Goal: Navigation & Orientation: Find specific page/section

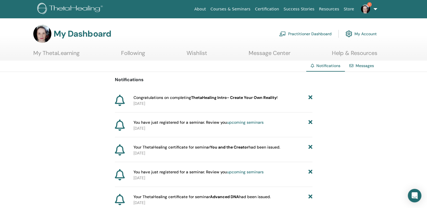
click at [314, 36] on link "Practitioner Dashboard" at bounding box center [305, 34] width 52 height 12
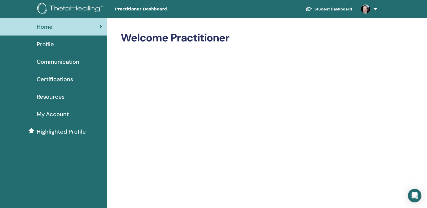
click at [57, 115] on span "My Account" at bounding box center [53, 114] width 32 height 8
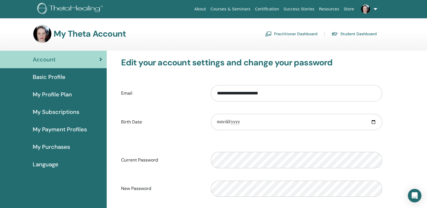
click at [310, 33] on link "Practitioner Dashboard" at bounding box center [291, 33] width 52 height 9
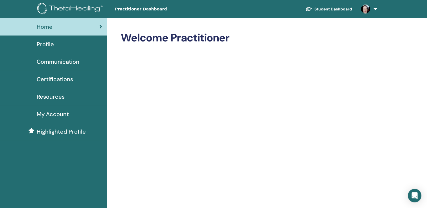
click at [77, 41] on div "Profile" at bounding box center [54, 44] width 98 height 8
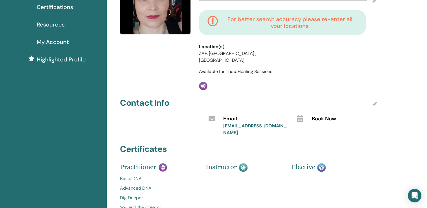
scroll to position [79, 0]
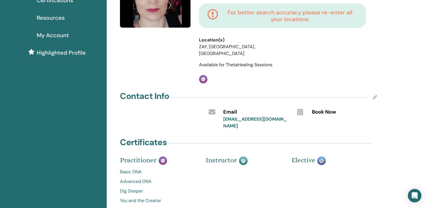
click at [299, 12] on h4 "For better search accuracy please re-enter all your locations." at bounding box center [290, 16] width 135 height 14
click at [301, 109] on icon at bounding box center [300, 112] width 6 height 7
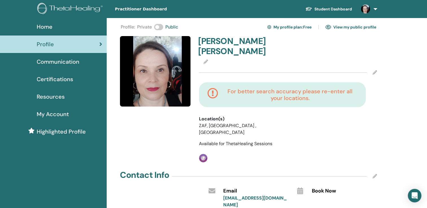
click at [50, 101] on link "Resources" at bounding box center [53, 96] width 107 height 17
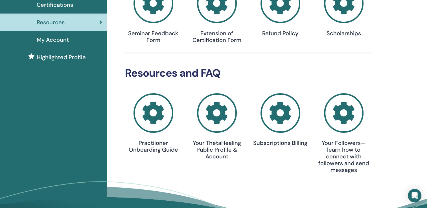
scroll to position [79, 0]
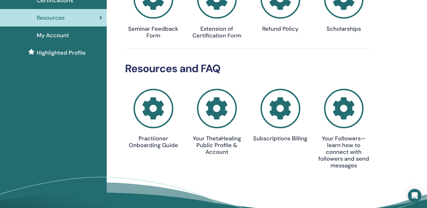
click at [155, 119] on icon at bounding box center [153, 109] width 40 height 40
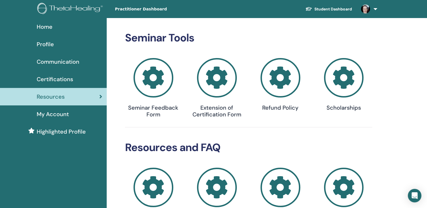
click at [60, 32] on link "Home" at bounding box center [53, 26] width 107 height 17
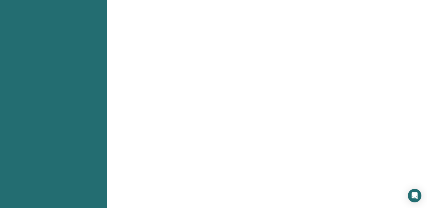
scroll to position [18, 0]
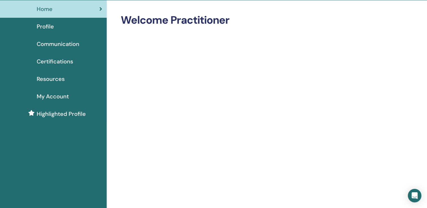
click at [100, 10] on icon at bounding box center [100, 9] width 3 height 6
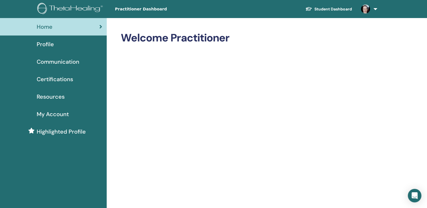
click at [54, 96] on span "Resources" at bounding box center [51, 97] width 28 height 8
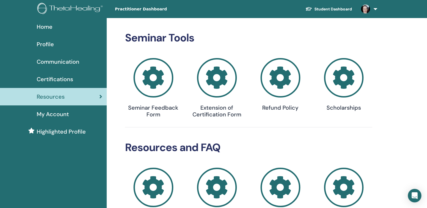
click at [74, 81] on div "Certifications" at bounding box center [54, 79] width 98 height 8
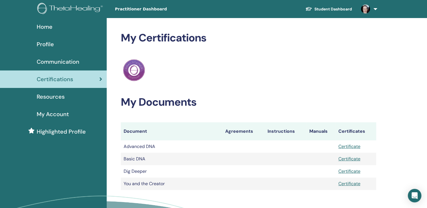
click at [67, 59] on span "Communication" at bounding box center [58, 62] width 43 height 8
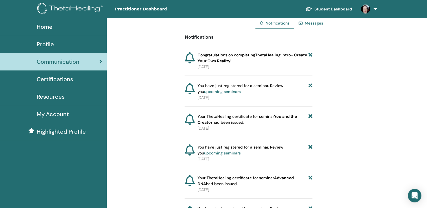
click at [312, 22] on link "Messages" at bounding box center [314, 23] width 18 height 5
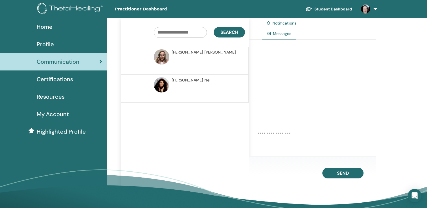
click at [183, 82] on span "[PERSON_NAME]" at bounding box center [191, 80] width 39 height 6
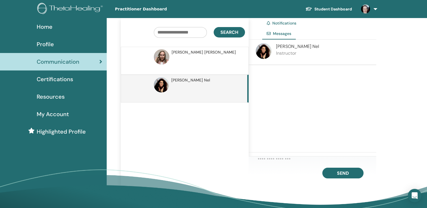
click at [183, 82] on span "[PERSON_NAME]" at bounding box center [190, 80] width 39 height 6
click at [170, 50] on div "[PERSON_NAME] [PERSON_NAME]" at bounding box center [207, 60] width 77 height 23
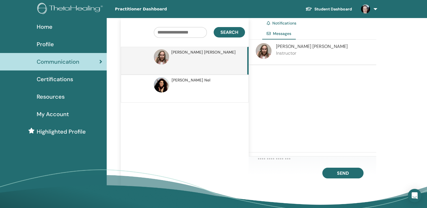
click at [185, 84] on p at bounding box center [213, 91] width 82 height 17
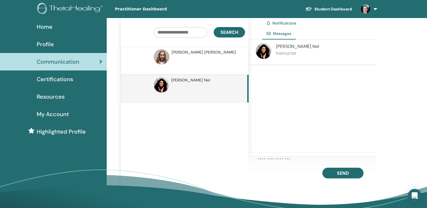
click at [51, 127] on span "Highlighted Profile" at bounding box center [61, 131] width 49 height 8
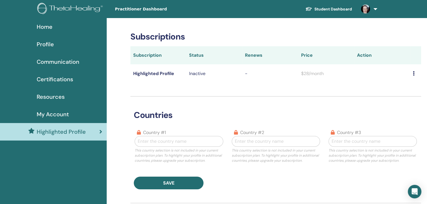
click at [60, 120] on link "My Account" at bounding box center [53, 113] width 107 height 17
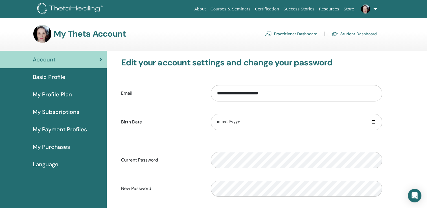
click at [56, 82] on link "Basic Profile" at bounding box center [53, 76] width 107 height 17
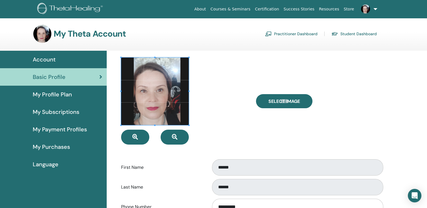
click at [72, 115] on span "My Subscriptions" at bounding box center [56, 112] width 47 height 8
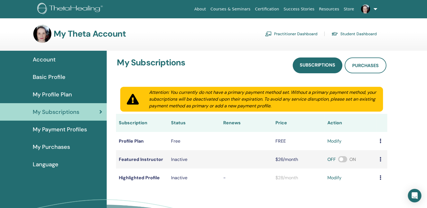
click at [74, 127] on span "My Payment Profiles" at bounding box center [60, 129] width 54 height 8
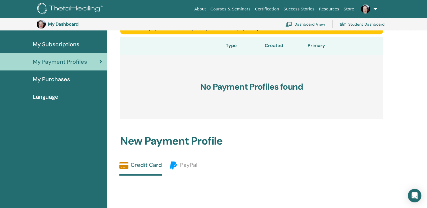
scroll to position [91, 0]
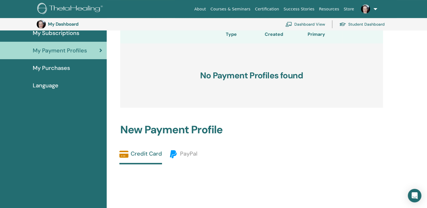
click at [55, 67] on span "My Purchases" at bounding box center [51, 68] width 37 height 8
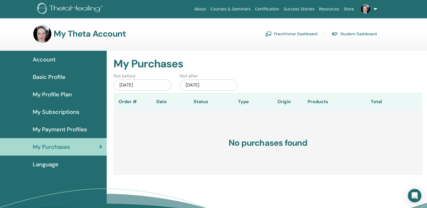
click at [246, 7] on link "Courses & Seminars" at bounding box center [230, 9] width 45 height 10
